Goal: Check status: Check status

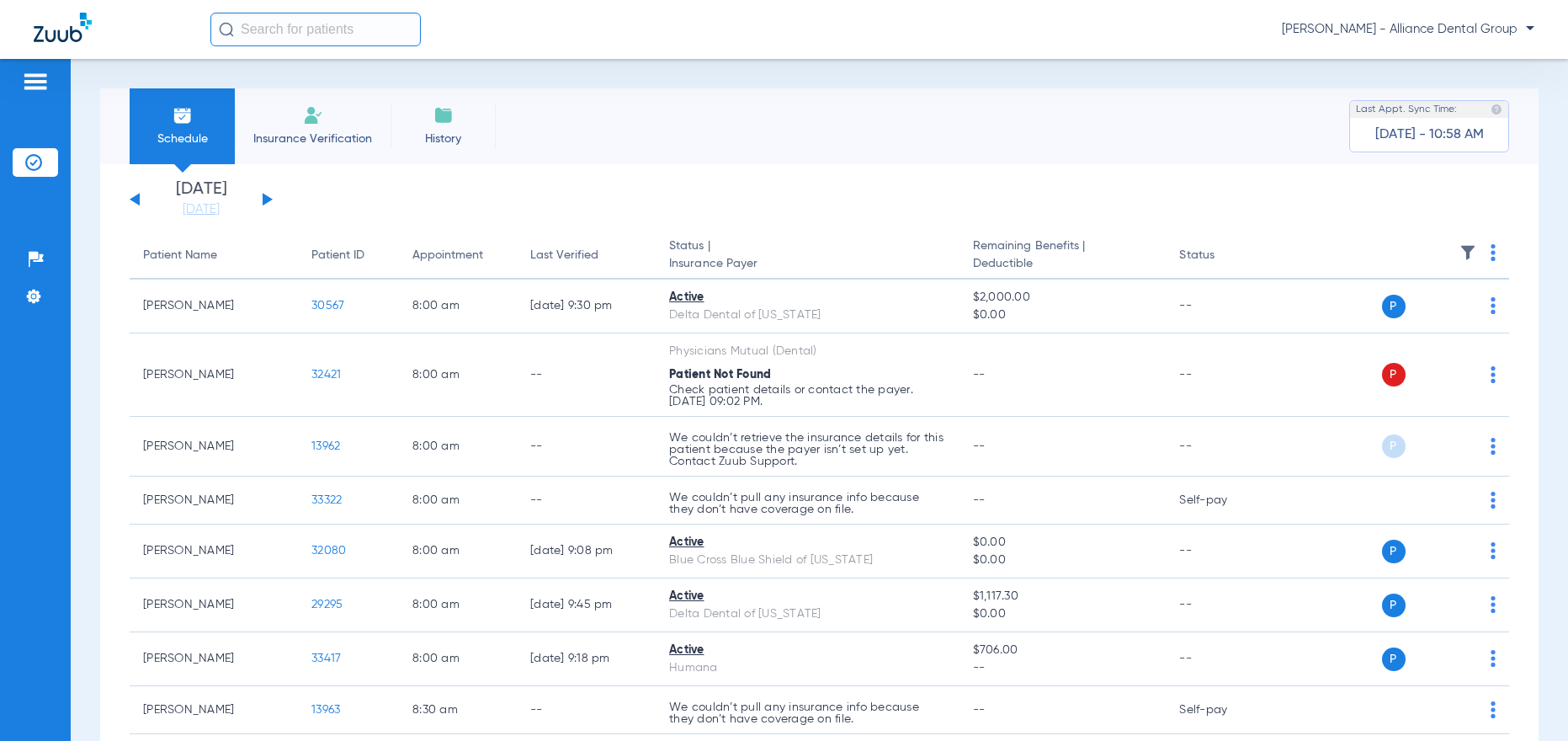
click at [265, 200] on button at bounding box center [267, 198] width 10 height 12
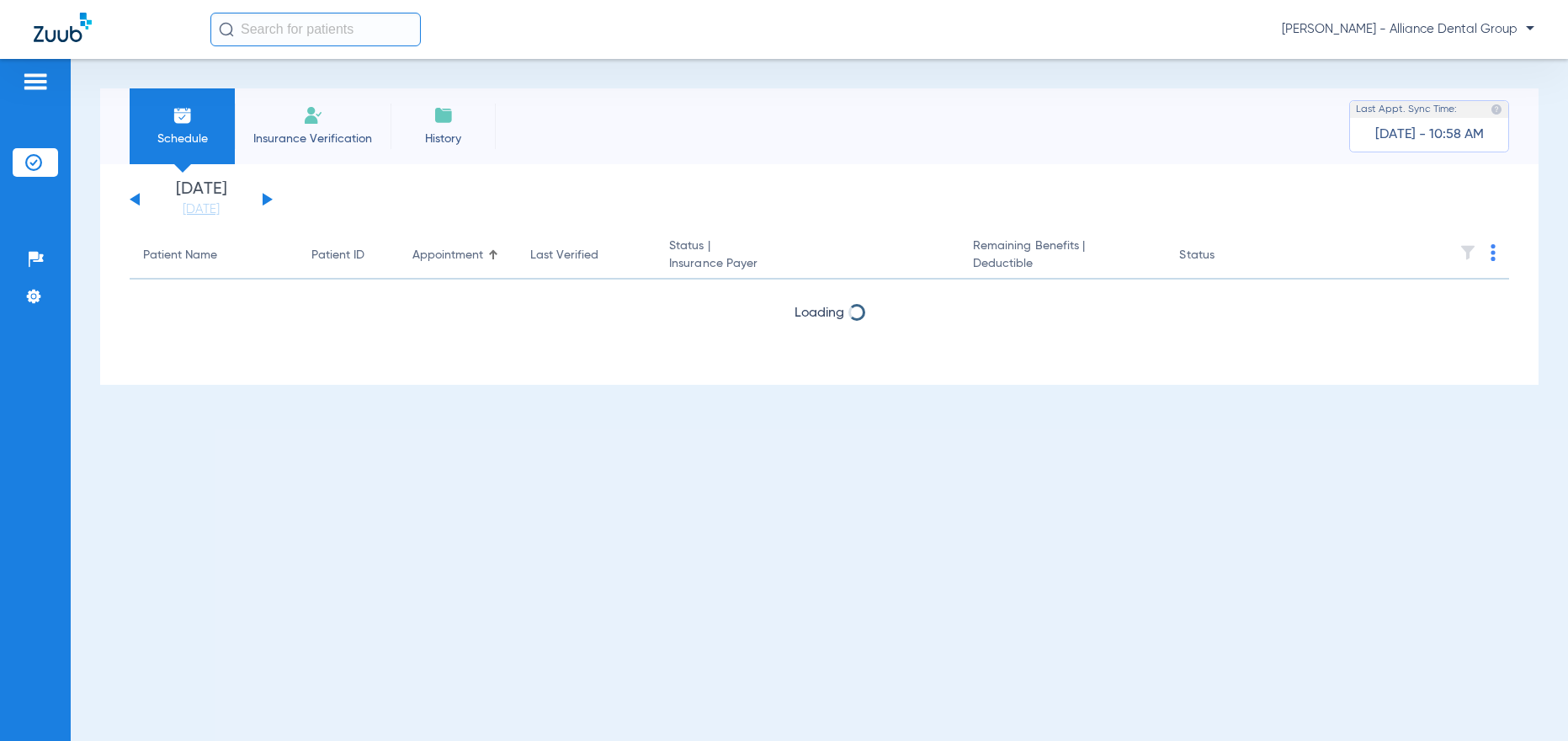
click at [265, 200] on button at bounding box center [267, 198] width 10 height 12
click at [133, 199] on button at bounding box center [134, 198] width 10 height 12
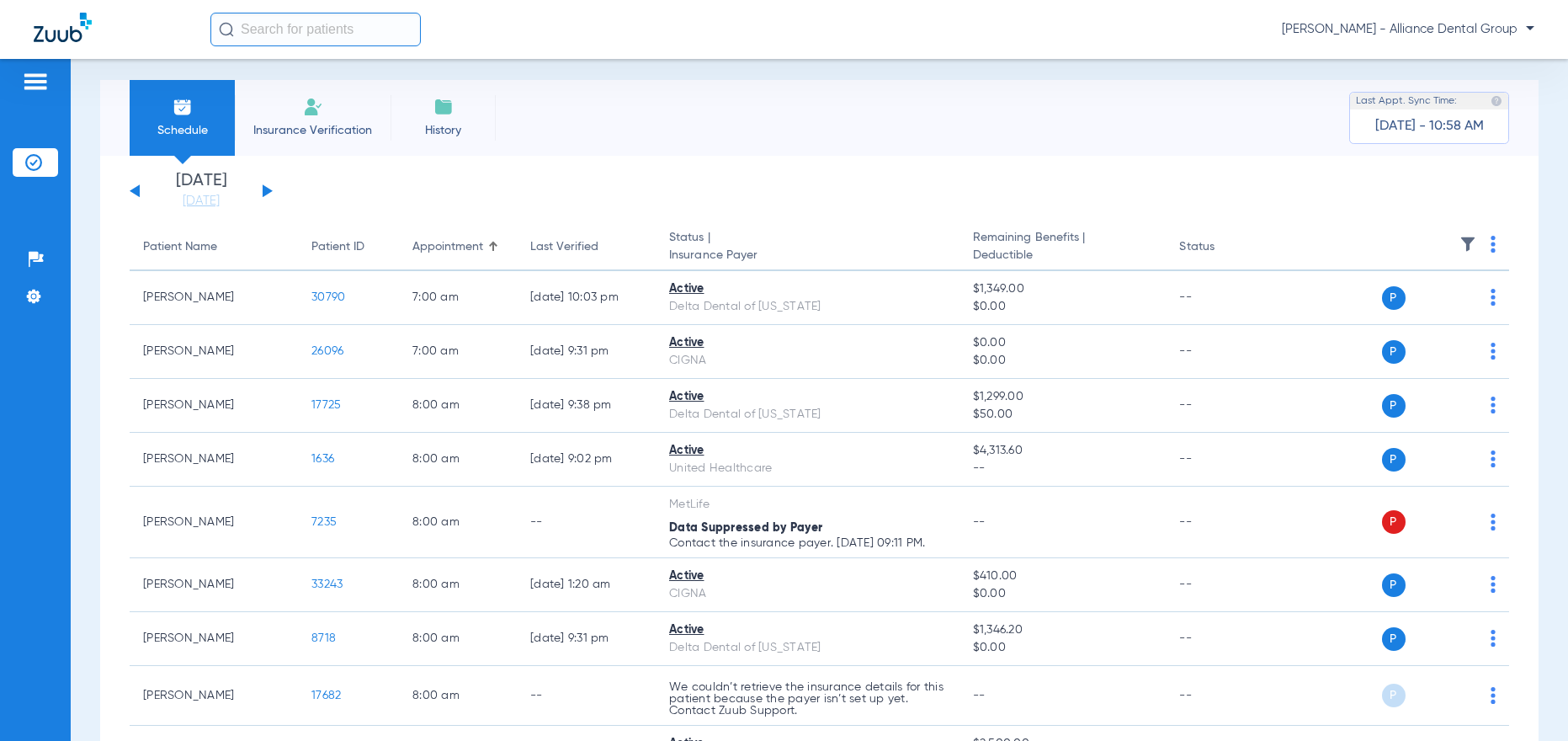
scroll to position [11, 0]
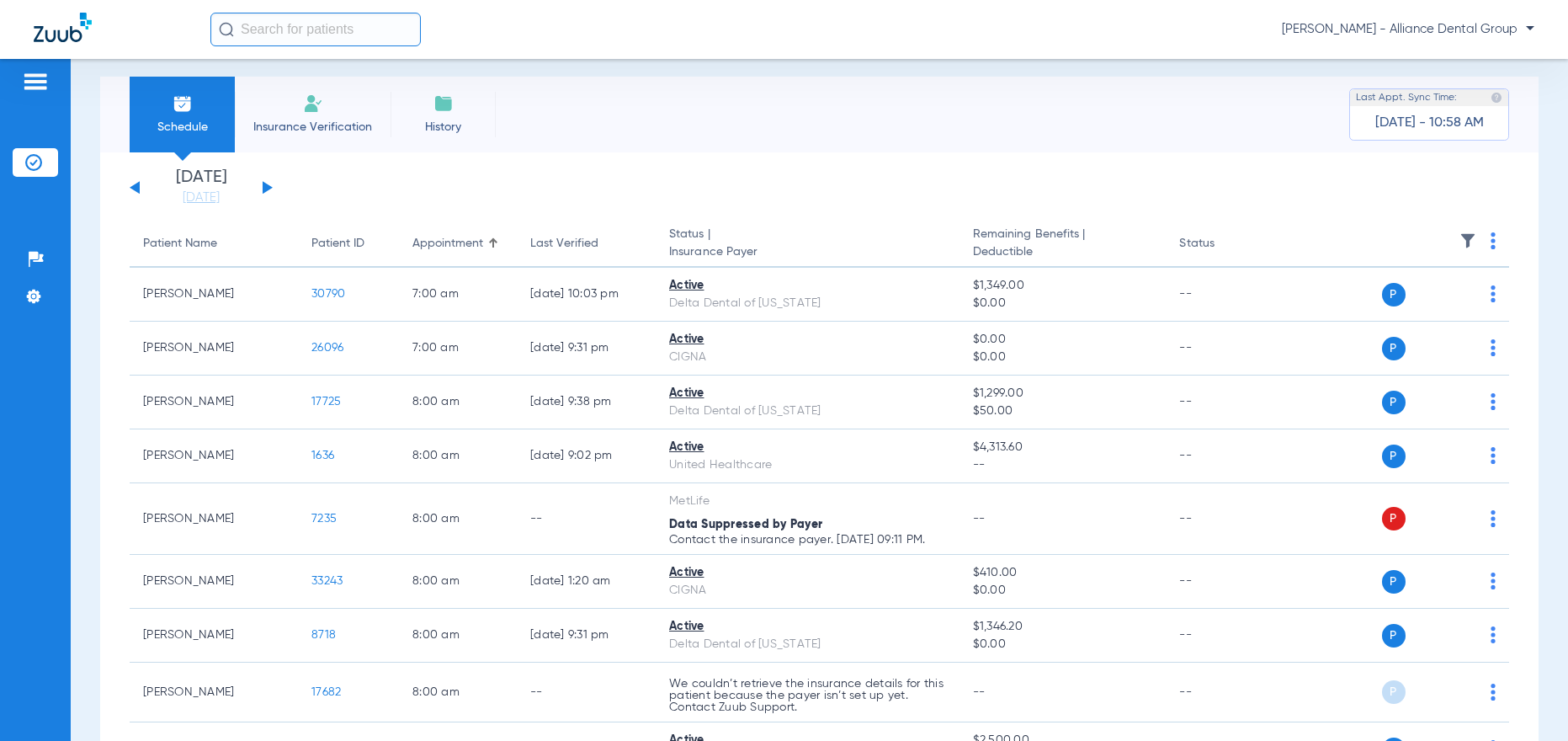
click at [137, 183] on div "[DATE] [DATE] [DATE] [DATE] [DATE] [DATE] [DATE] [DATE] [DATE] [DATE] [DATE] [D…" at bounding box center [201, 187] width 143 height 37
click at [137, 185] on div "[DATE] [DATE] [DATE] [DATE] [DATE] [DATE] [DATE] [DATE] [DATE] [DATE] [DATE] [D…" at bounding box center [201, 187] width 143 height 37
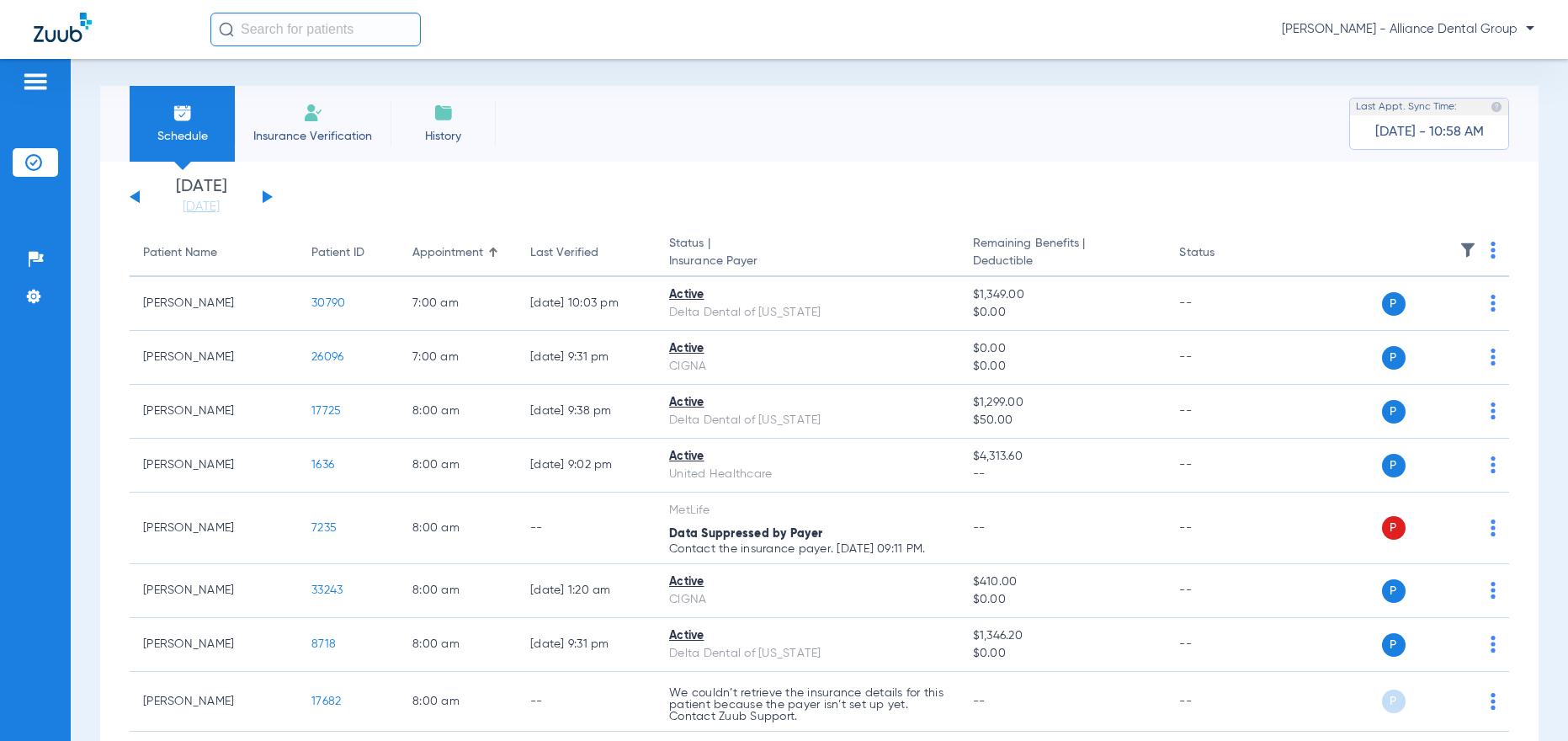
scroll to position [0, 0]
click at [201, 126] on li "Schedule" at bounding box center [182, 126] width 106 height 76
click at [134, 199] on button at bounding box center [134, 198] width 10 height 12
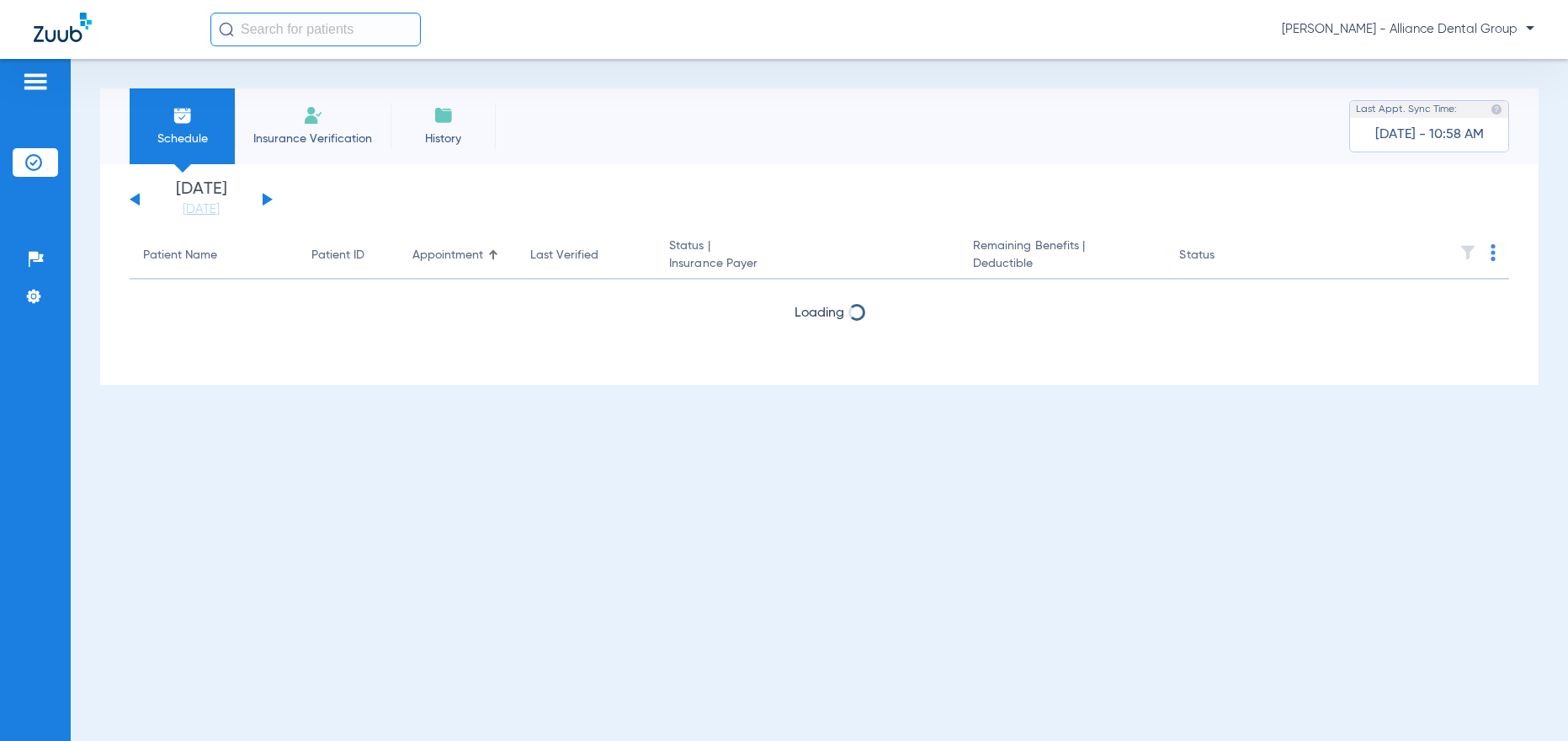
click at [134, 198] on button at bounding box center [134, 198] width 10 height 12
click at [260, 198] on div "[DATE] [DATE] [DATE] [DATE] [DATE] [DATE] [DATE] [DATE] [DATE] [DATE] [DATE] [D…" at bounding box center [201, 199] width 143 height 37
click at [264, 195] on button at bounding box center [267, 198] width 10 height 12
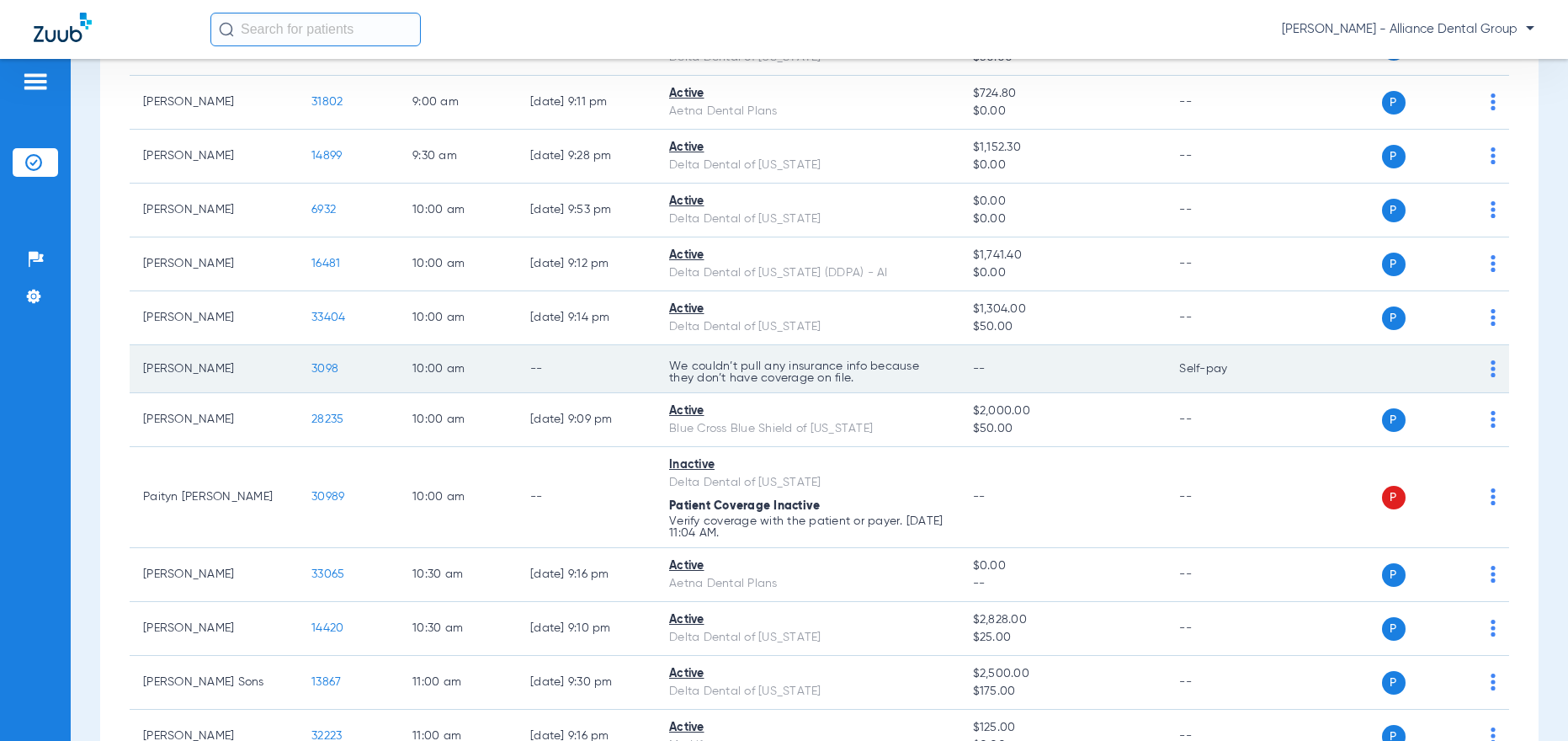
scroll to position [842, 0]
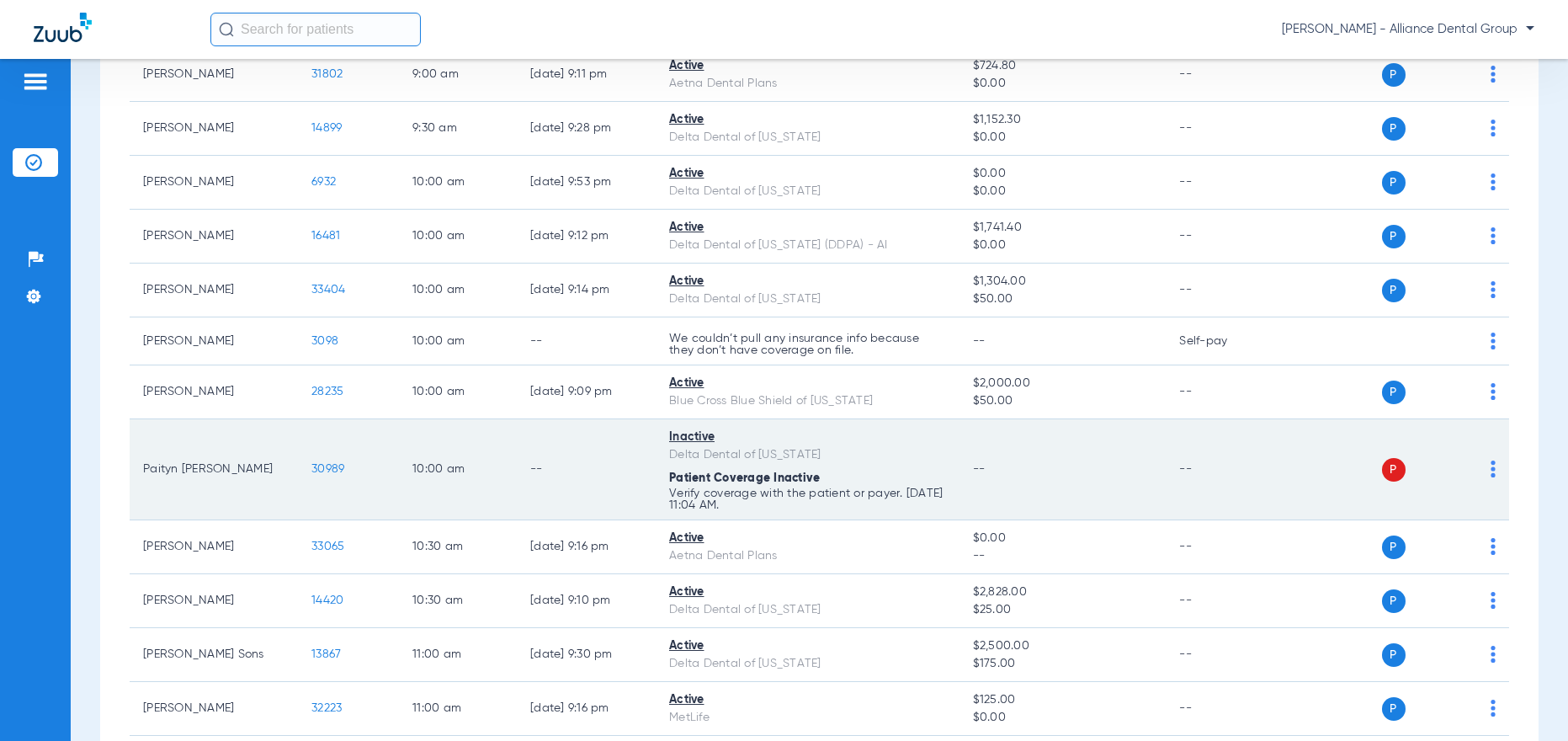
click at [1477, 469] on div "P S" at bounding box center [1387, 469] width 216 height 24
click at [1491, 468] on img at bounding box center [1493, 469] width 5 height 17
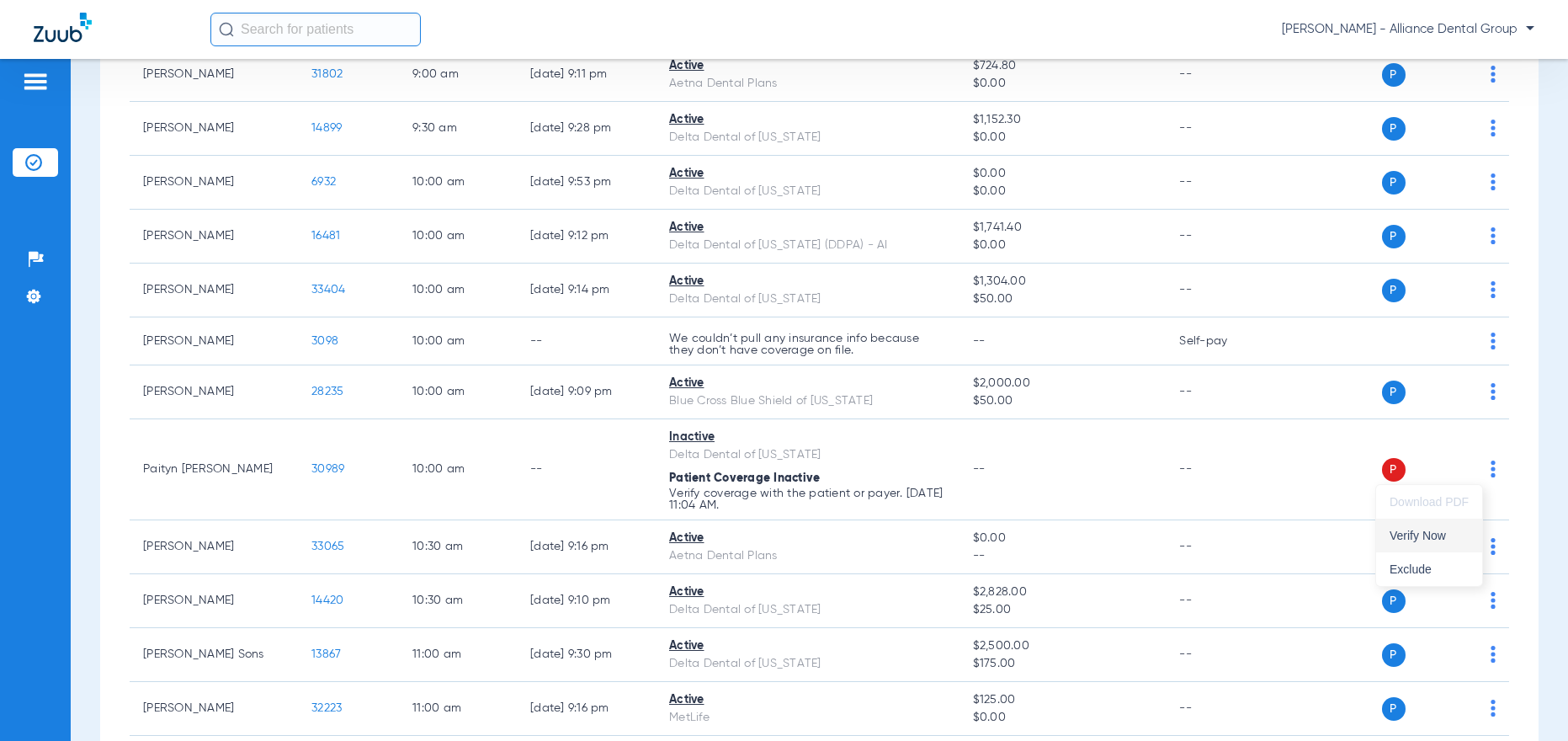
click at [1410, 535] on span "Verify Now" at bounding box center [1429, 535] width 79 height 11
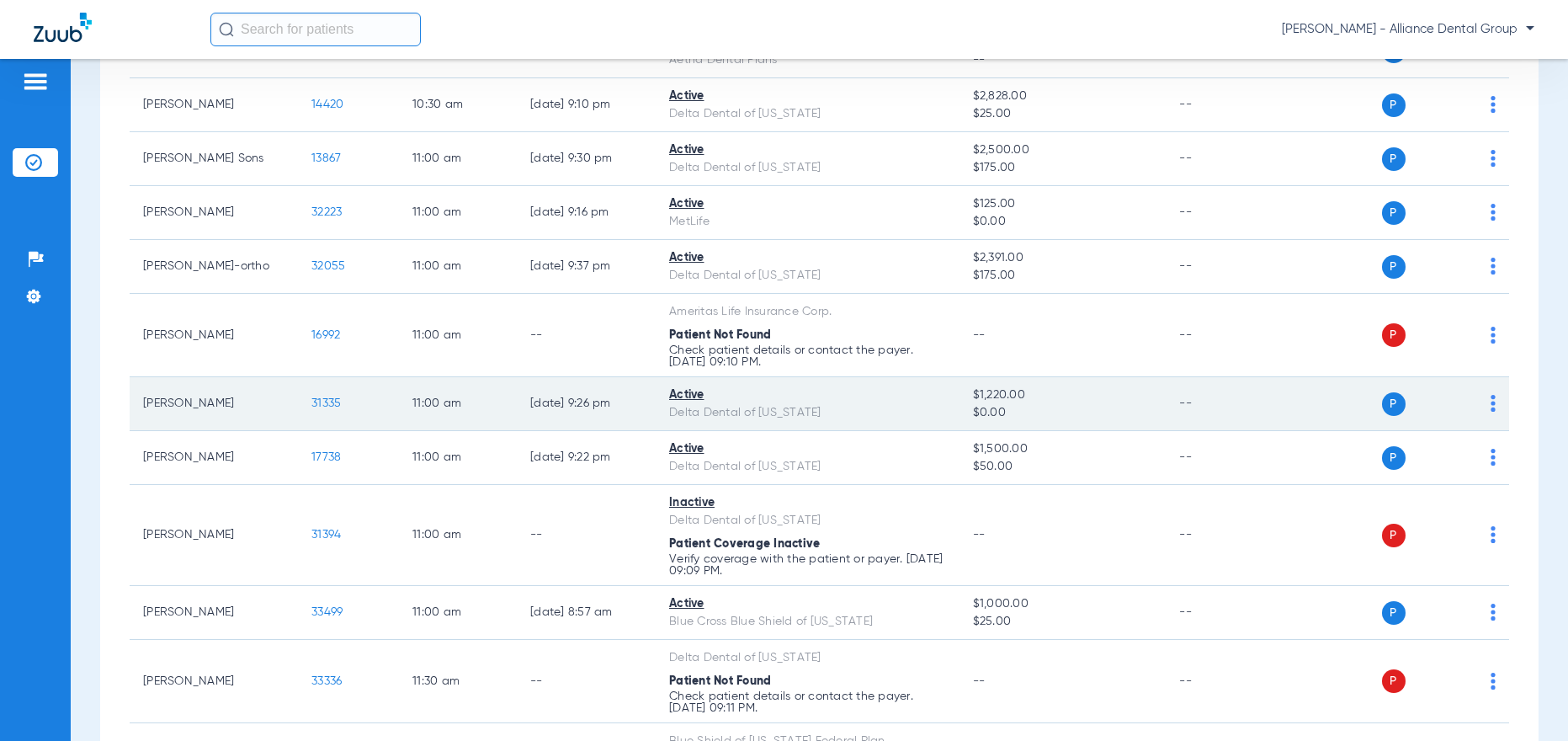
scroll to position [1348, 0]
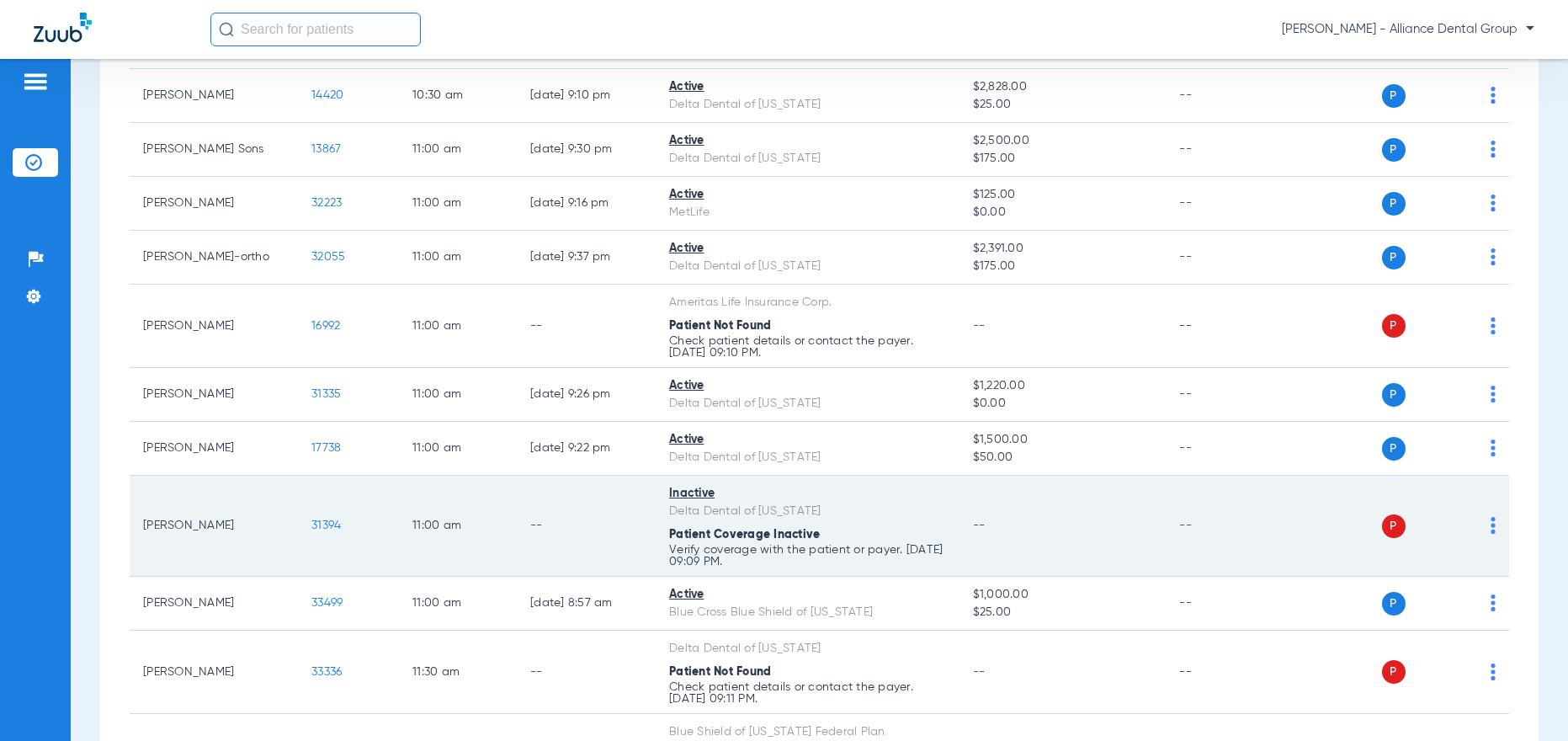
click at [1491, 528] on img at bounding box center [1493, 526] width 5 height 17
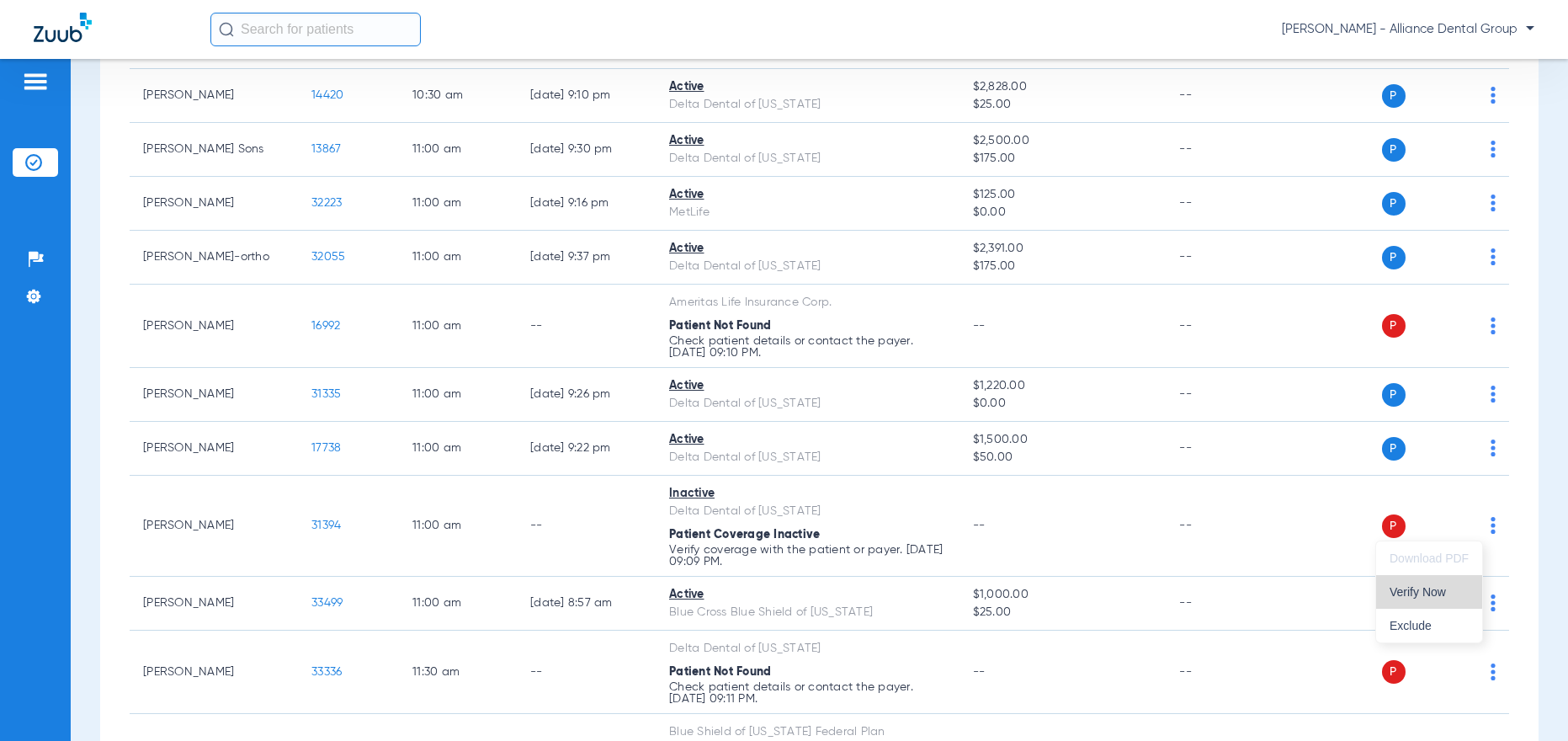
click at [1435, 595] on span "Verify Now" at bounding box center [1429, 592] width 79 height 11
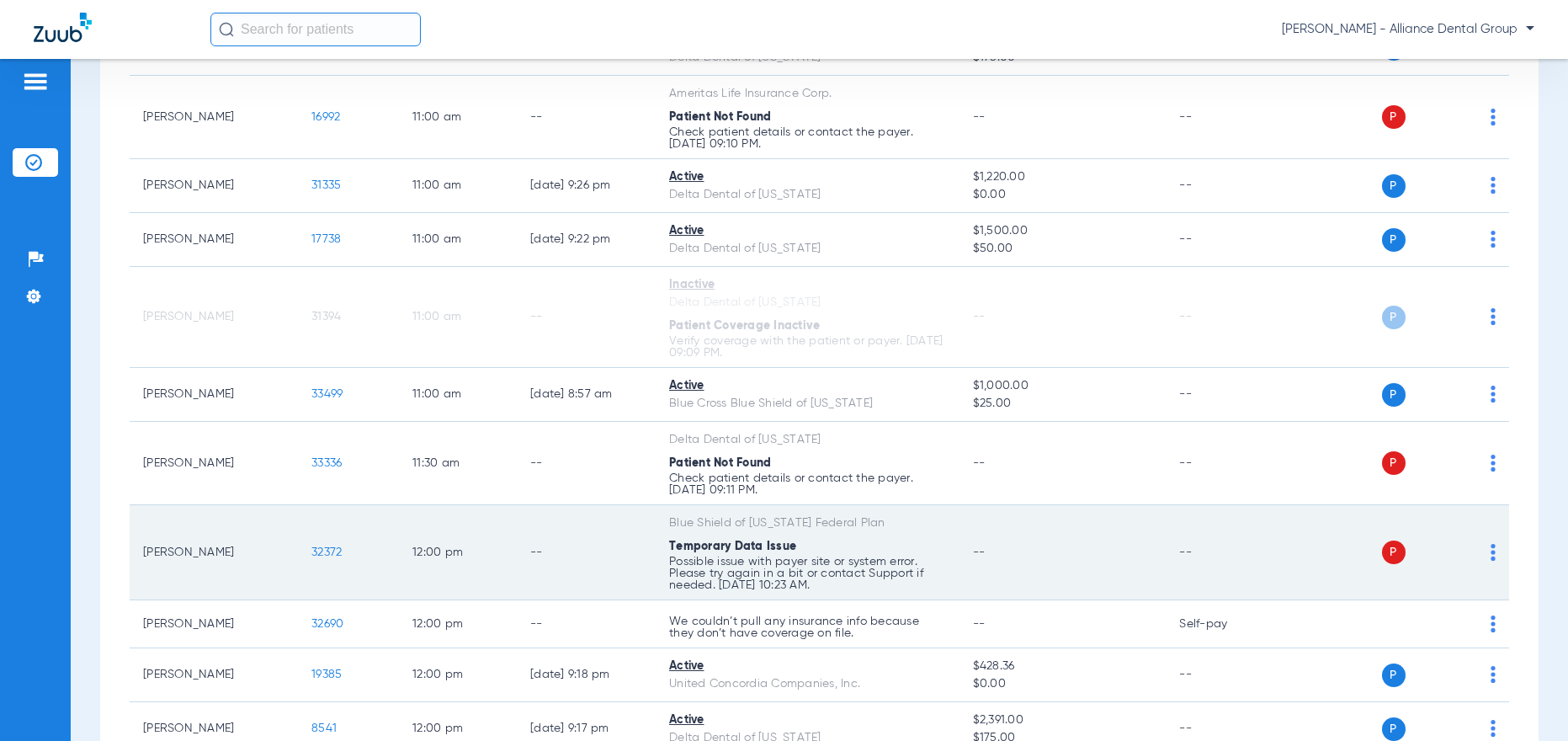
scroll to position [1600, 0]
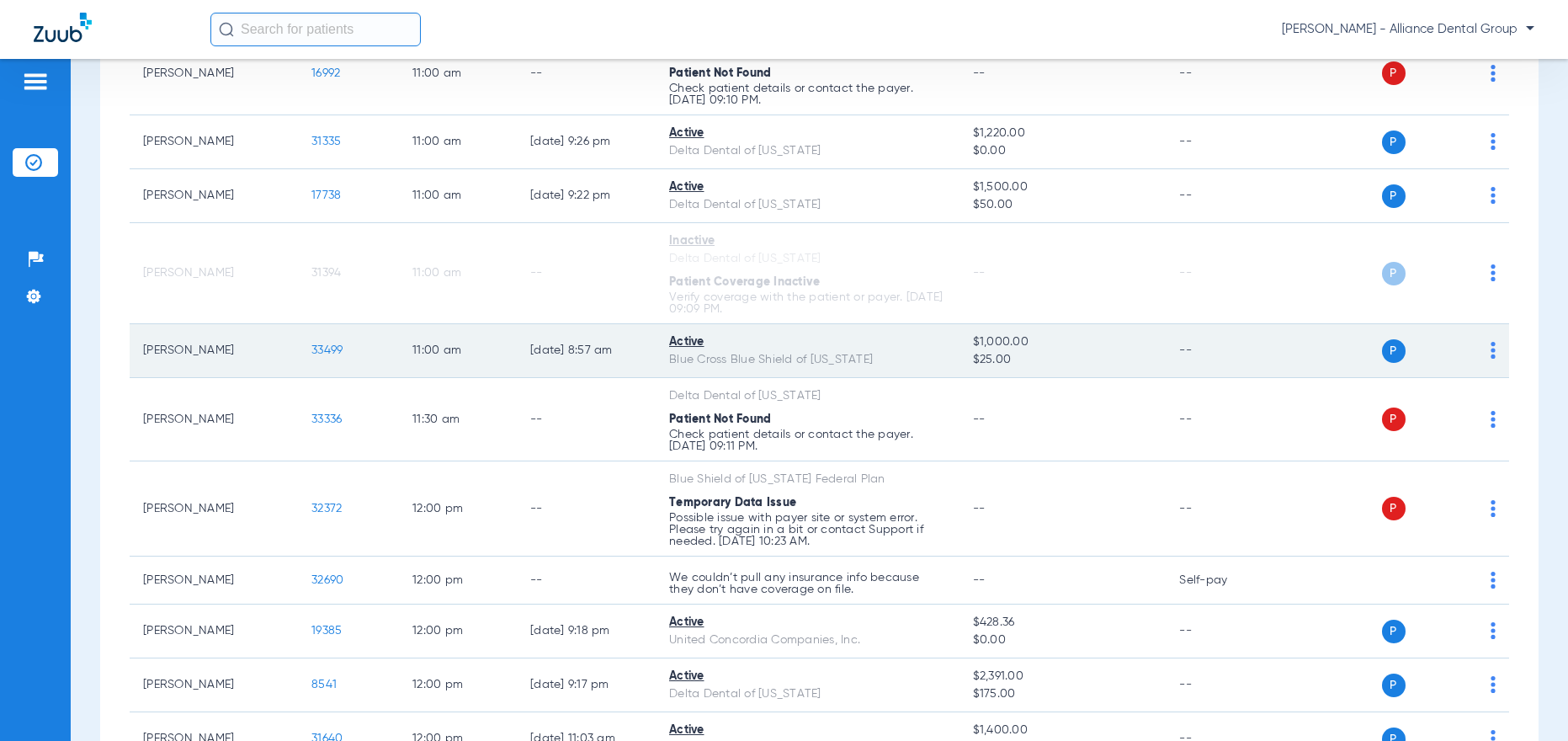
click at [1491, 352] on img at bounding box center [1493, 350] width 5 height 17
click at [1479, 352] on div at bounding box center [784, 370] width 1568 height 741
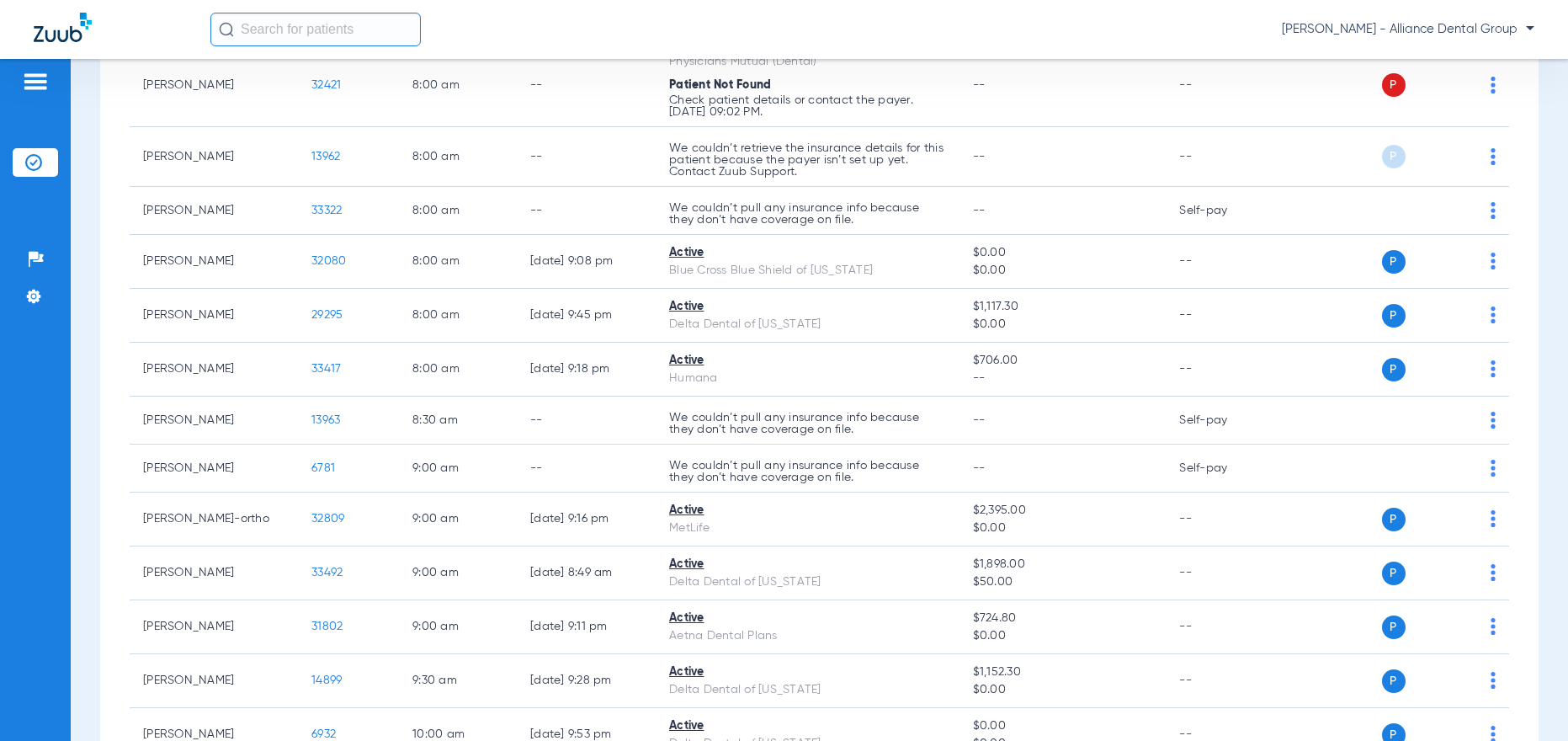
scroll to position [0, 0]
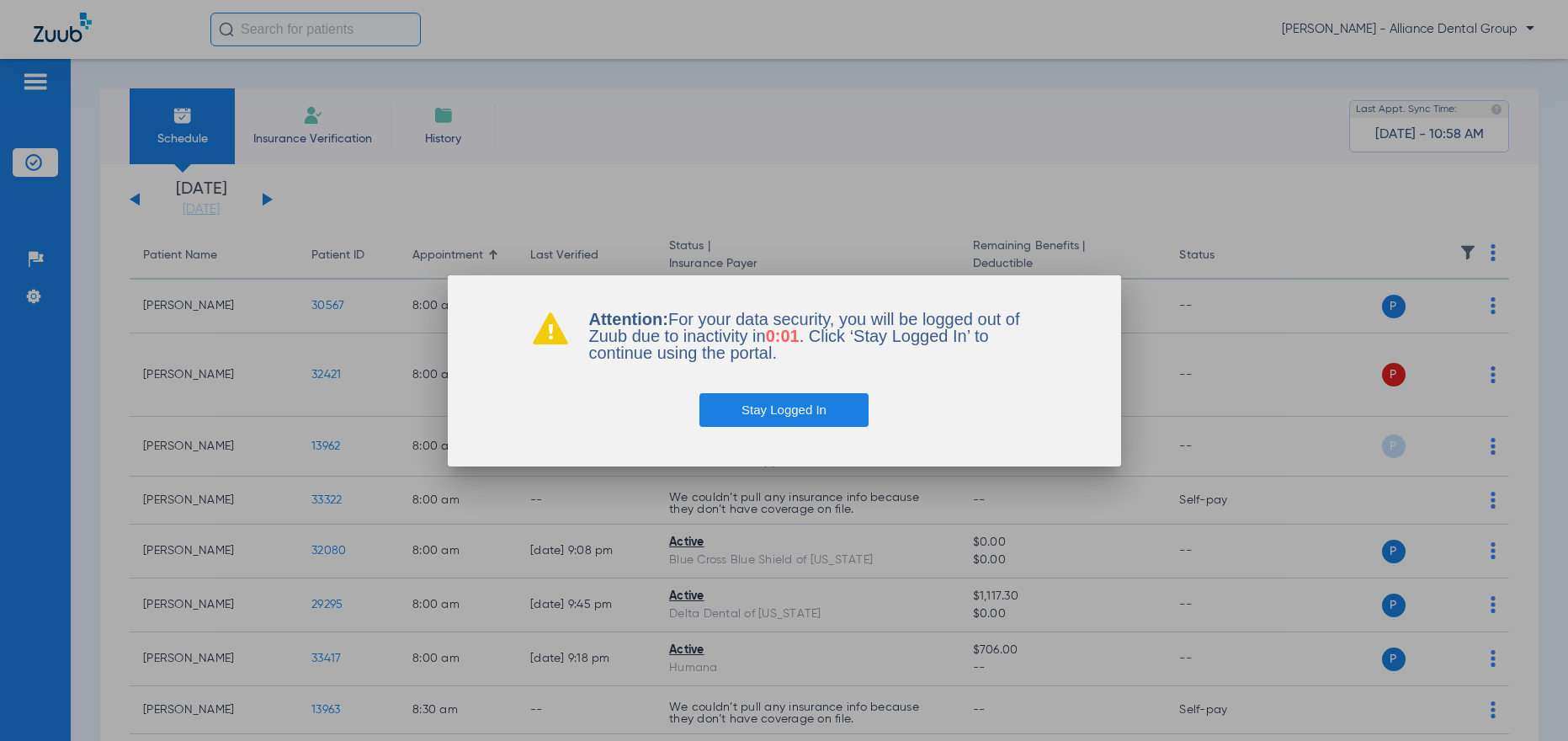
click at [810, 418] on button "Stay Logged In" at bounding box center [784, 411] width 169 height 34
